Goal: Transaction & Acquisition: Register for event/course

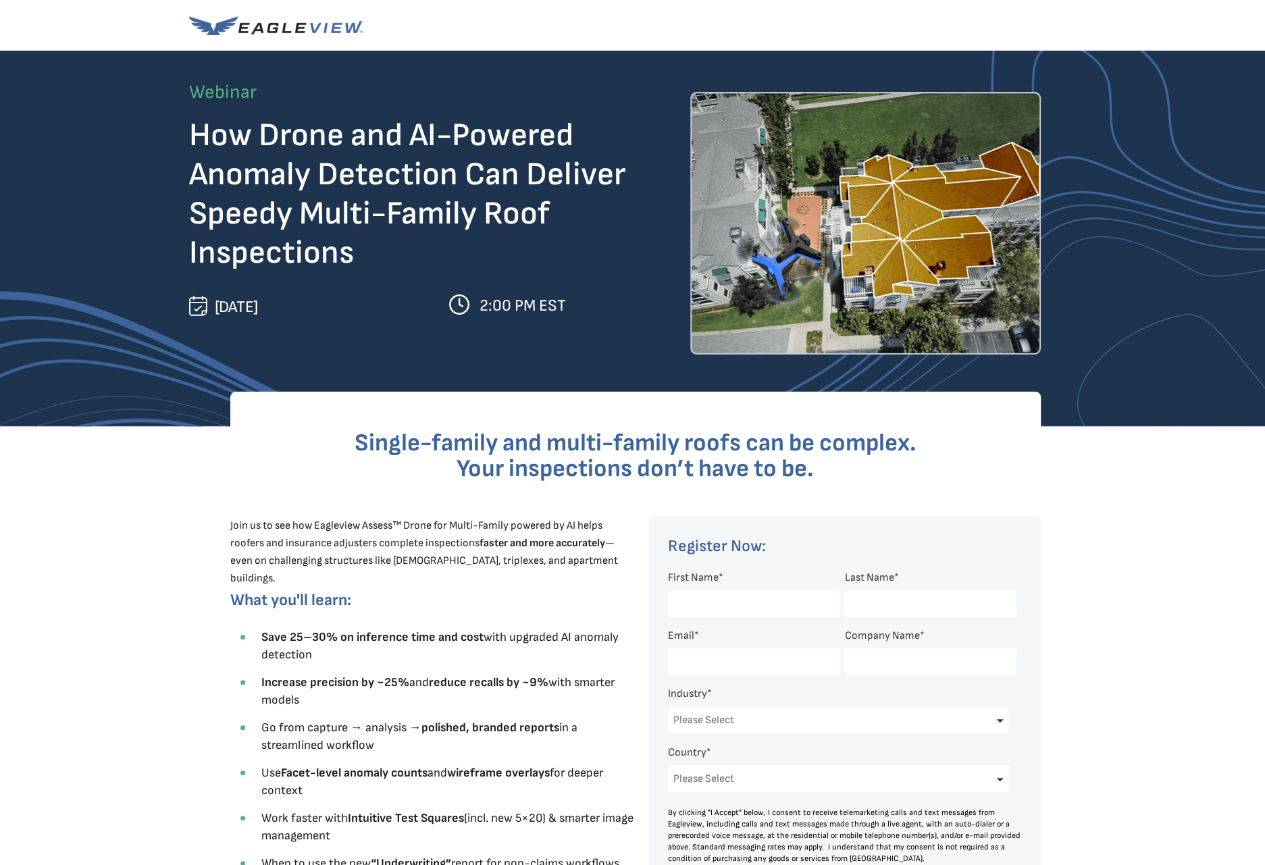
click at [770, 603] on input "First Name *" at bounding box center [753, 603] width 171 height 26
type input "[PERSON_NAME]"
type input "[PERSON_NAME][EMAIL_ADDRESS][DOMAIN_NAME]"
type input "R&L Global Inc."
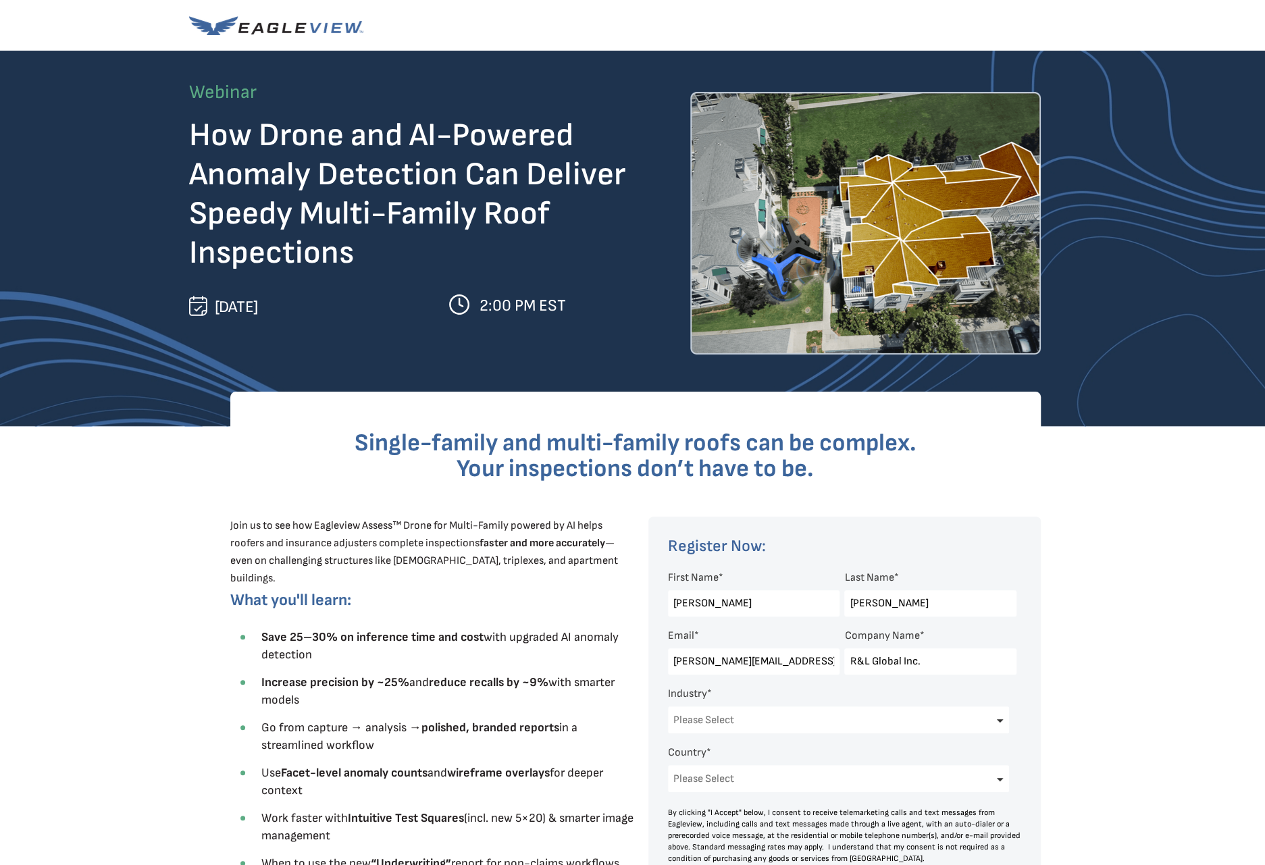
select select "[GEOGRAPHIC_DATA]"
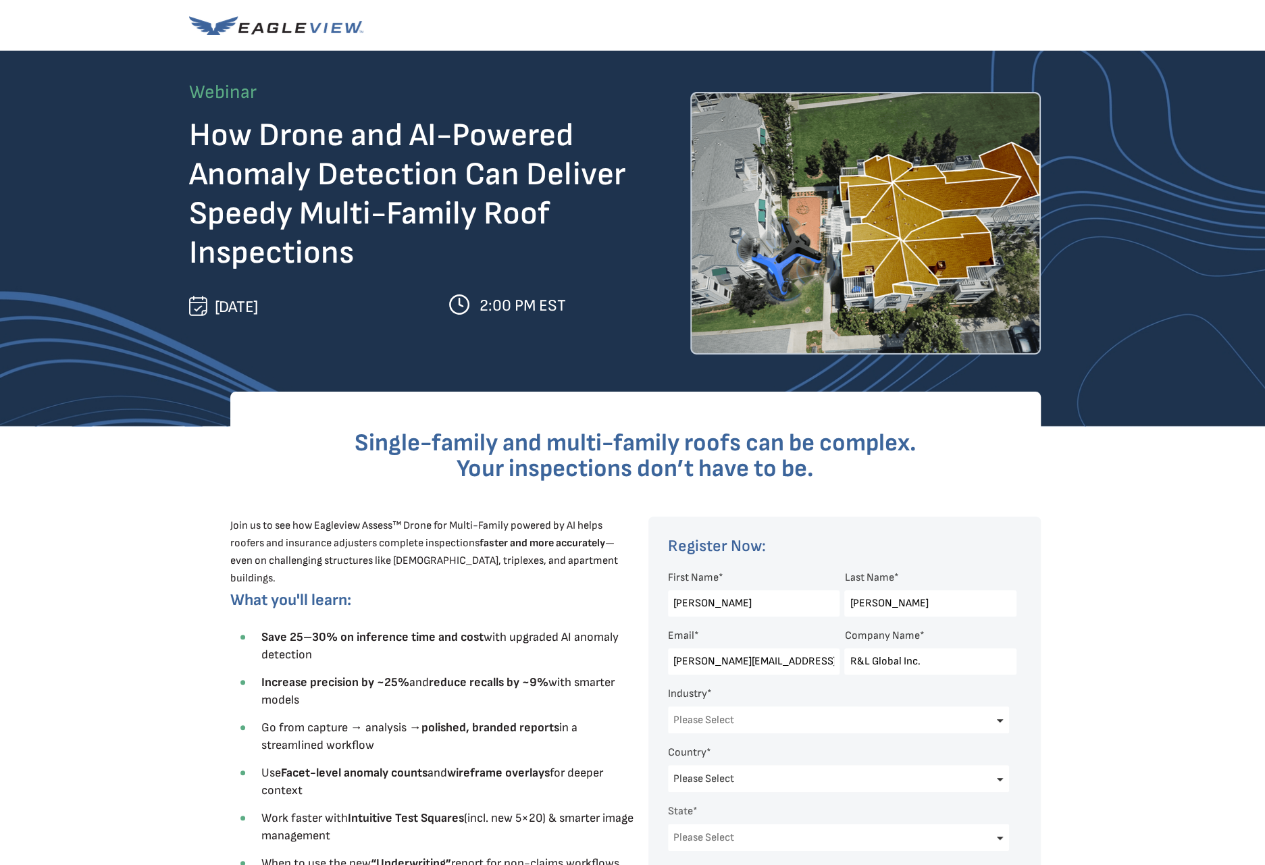
select select "[US_STATE]"
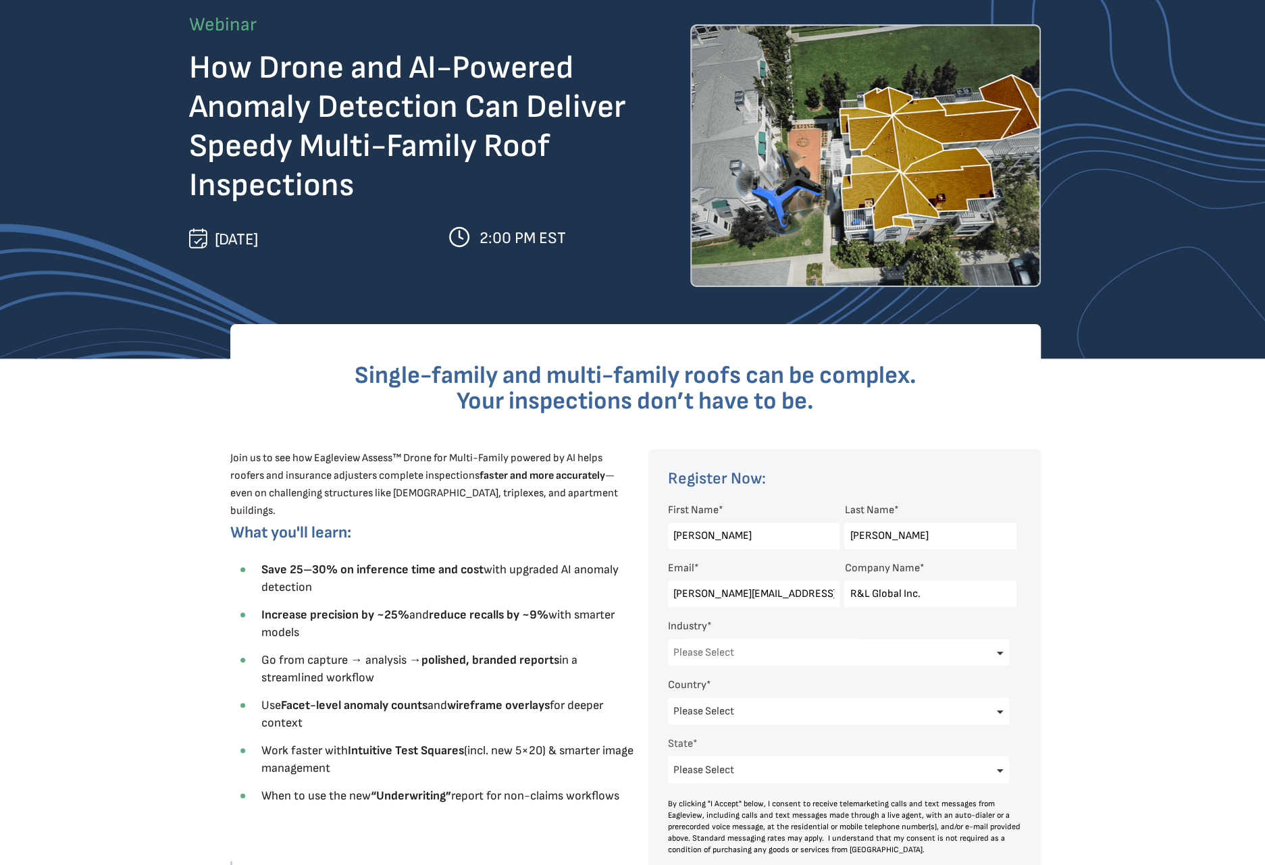
click at [787, 654] on select "Please Select Architects & Engineering Construction Electric/Gas Utilities Gove…" at bounding box center [839, 652] width 342 height 27
select select "Construction"
click at [668, 639] on select "Please Select Architects & Engineering Construction Electric/Gas Utilities Gove…" at bounding box center [839, 652] width 342 height 27
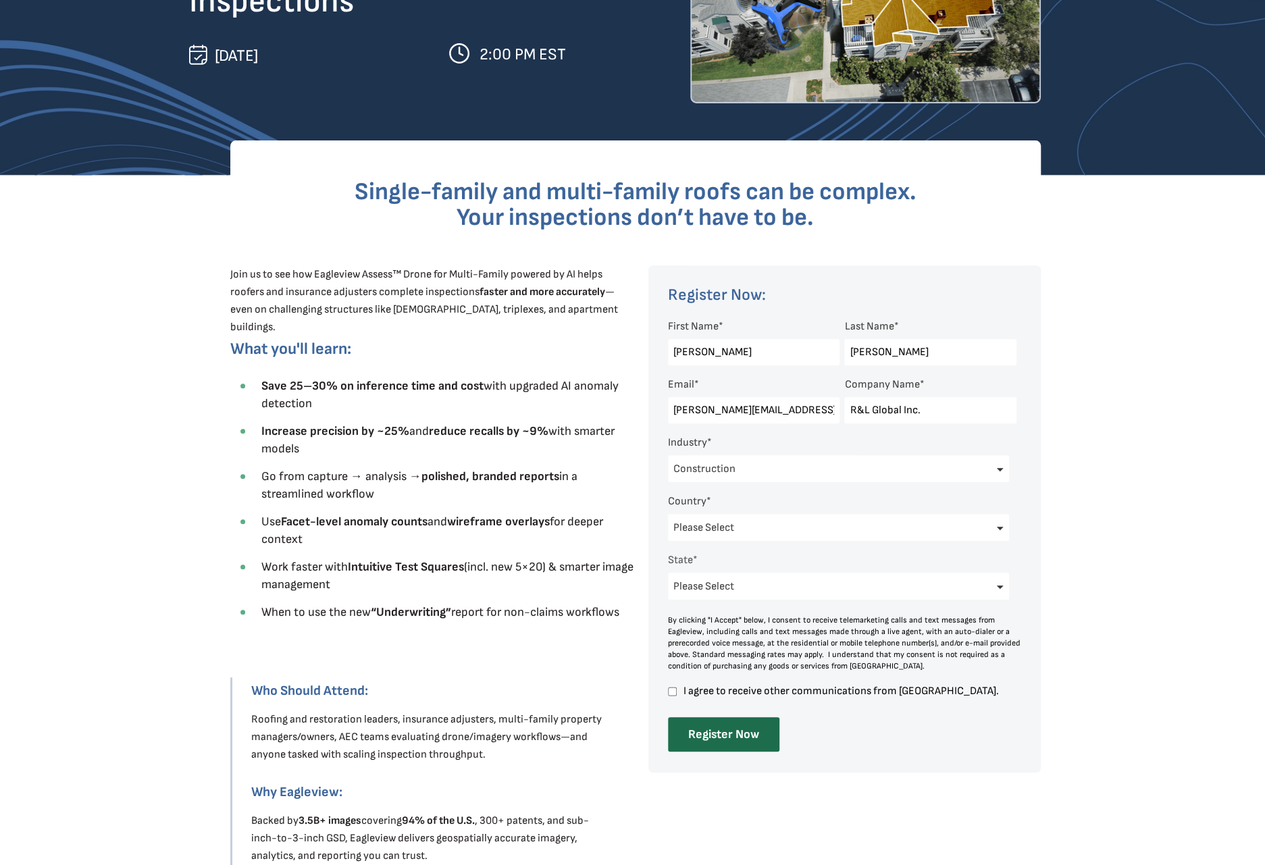
scroll to position [338, 0]
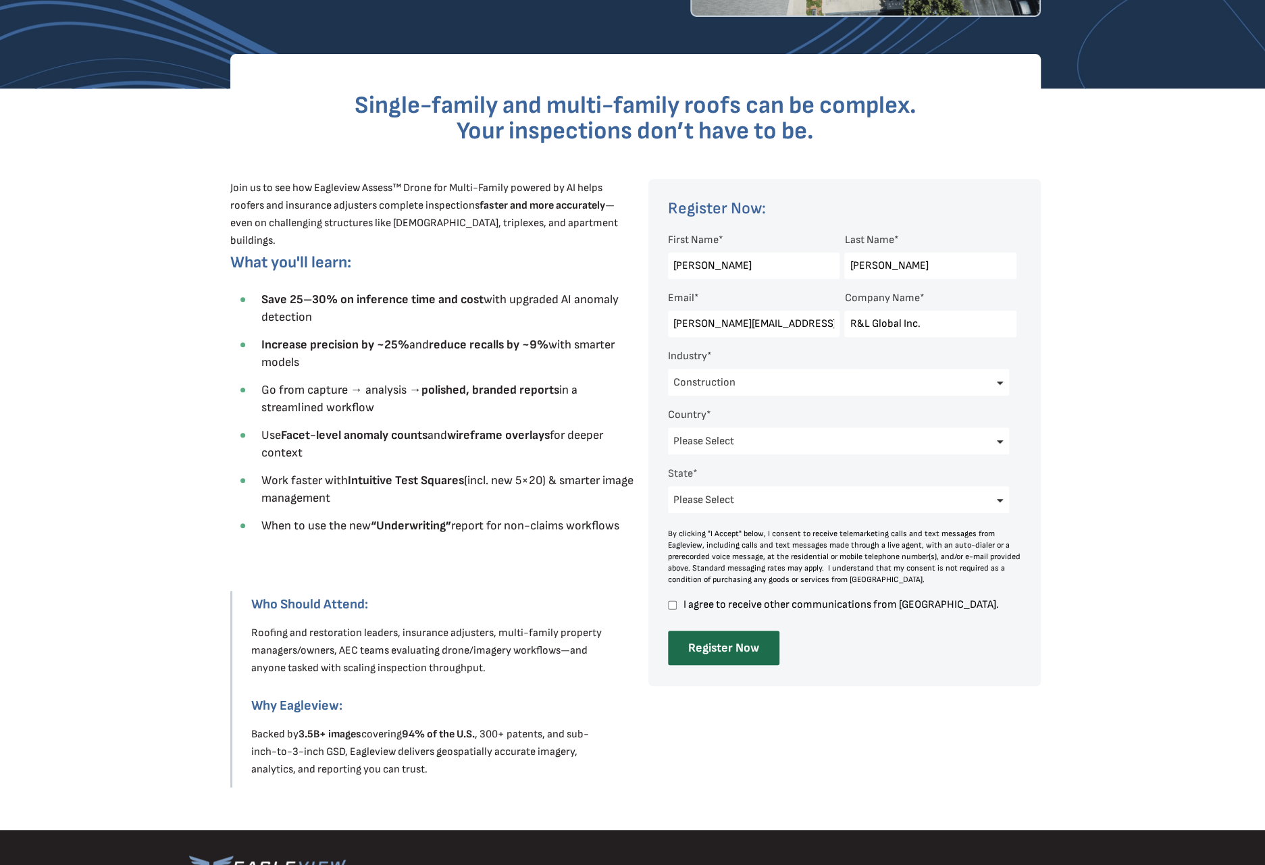
click at [671, 606] on input "I agree to receive other communications from [GEOGRAPHIC_DATA]." at bounding box center [672, 605] width 9 height 12
checkbox input "true"
click at [718, 648] on input "Register Now" at bounding box center [723, 648] width 111 height 34
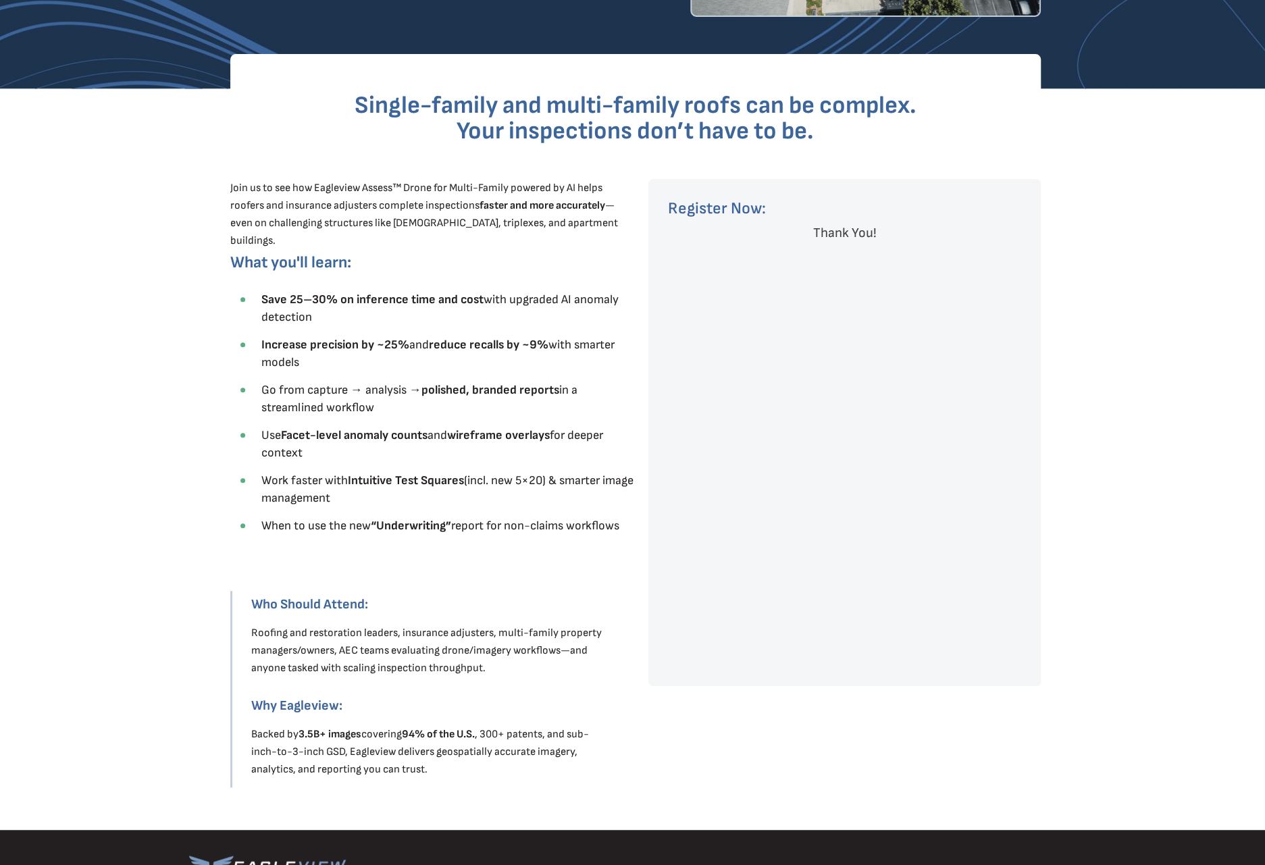
scroll to position [0, 0]
